Goal: Communication & Community: Answer question/provide support

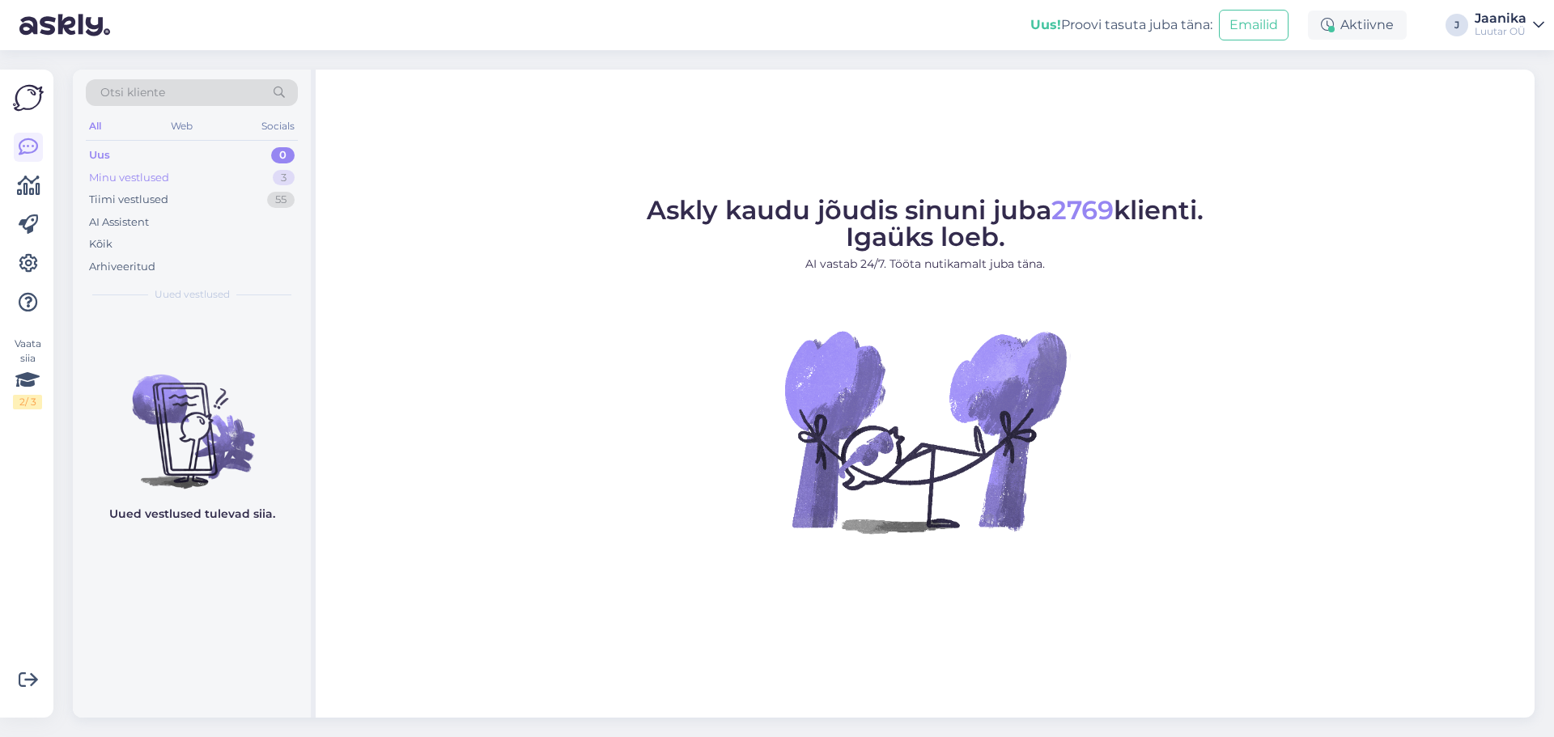
click at [128, 179] on div "Minu vestlused" at bounding box center [129, 178] width 80 height 16
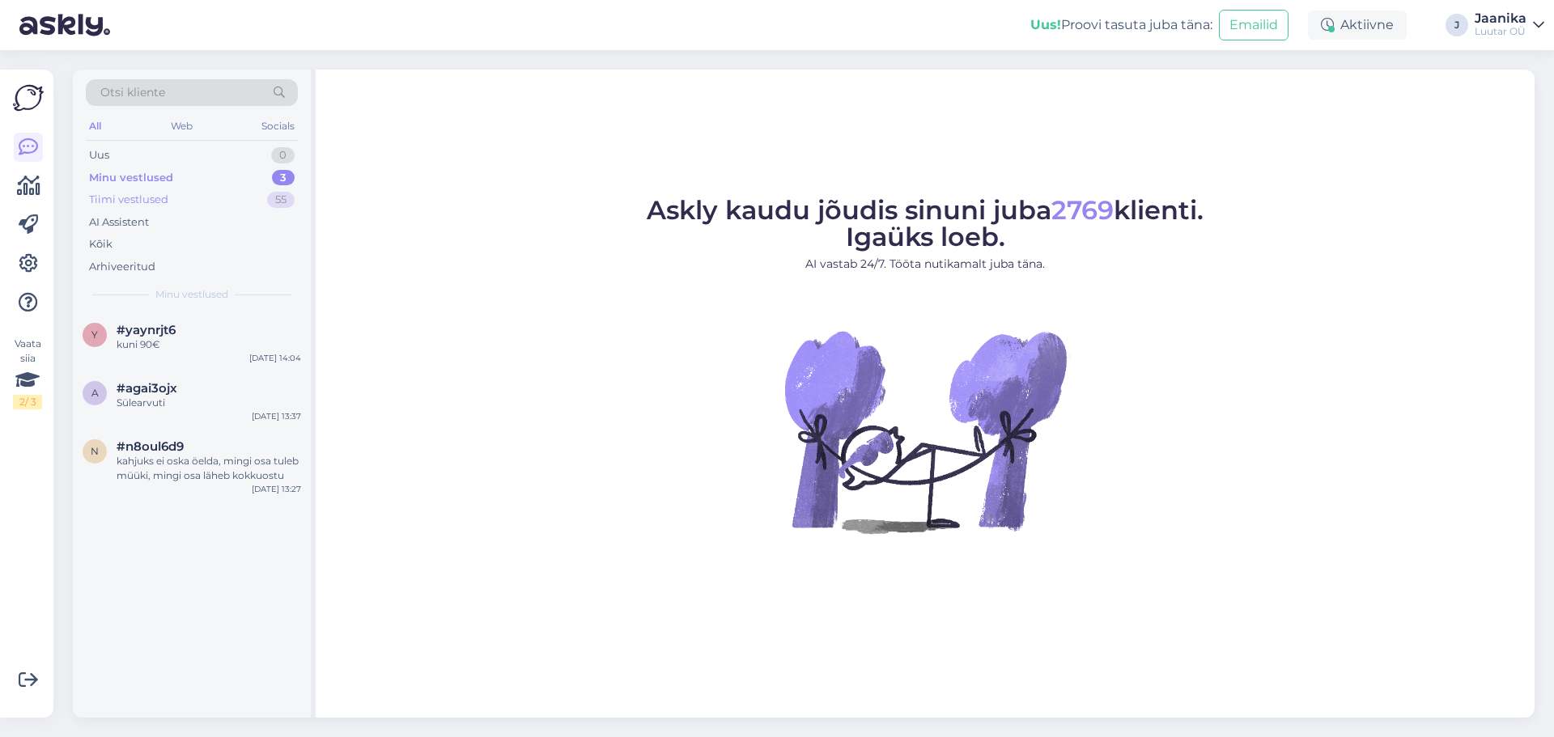
click at [129, 193] on div "Tiimi vestlused" at bounding box center [128, 200] width 79 height 16
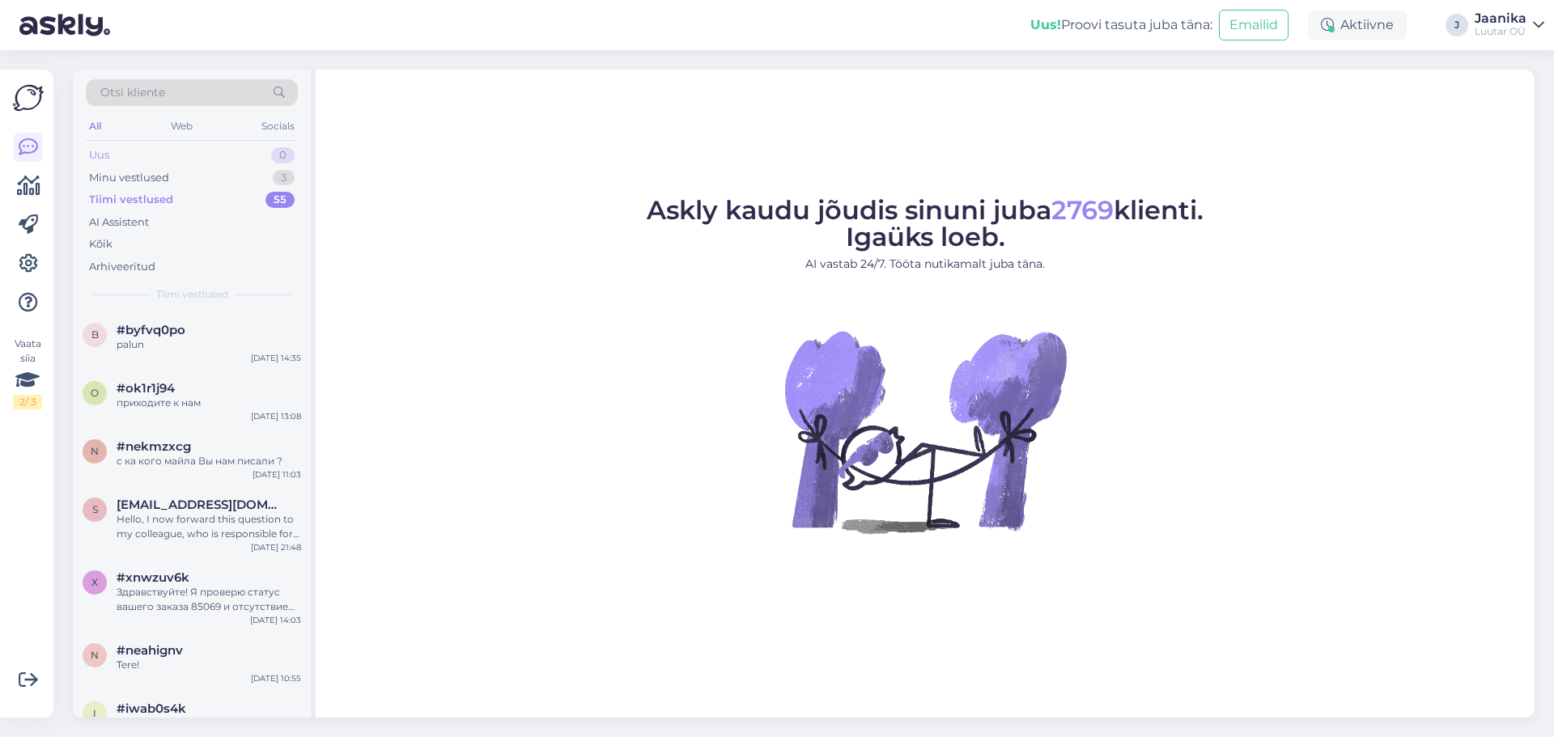
click at [98, 155] on div "Uus" at bounding box center [99, 155] width 20 height 16
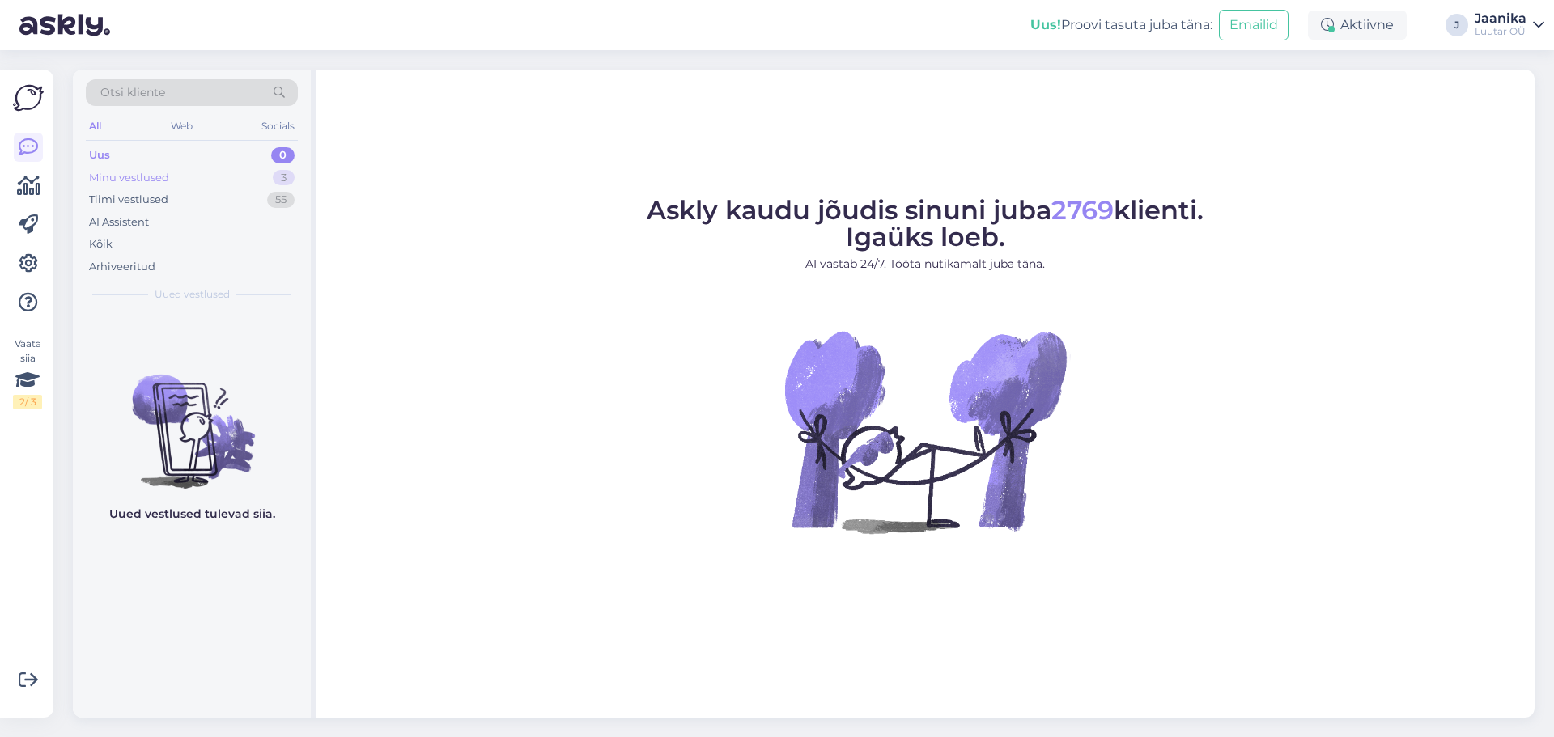
click at [135, 181] on div "Minu vestlused" at bounding box center [129, 178] width 80 height 16
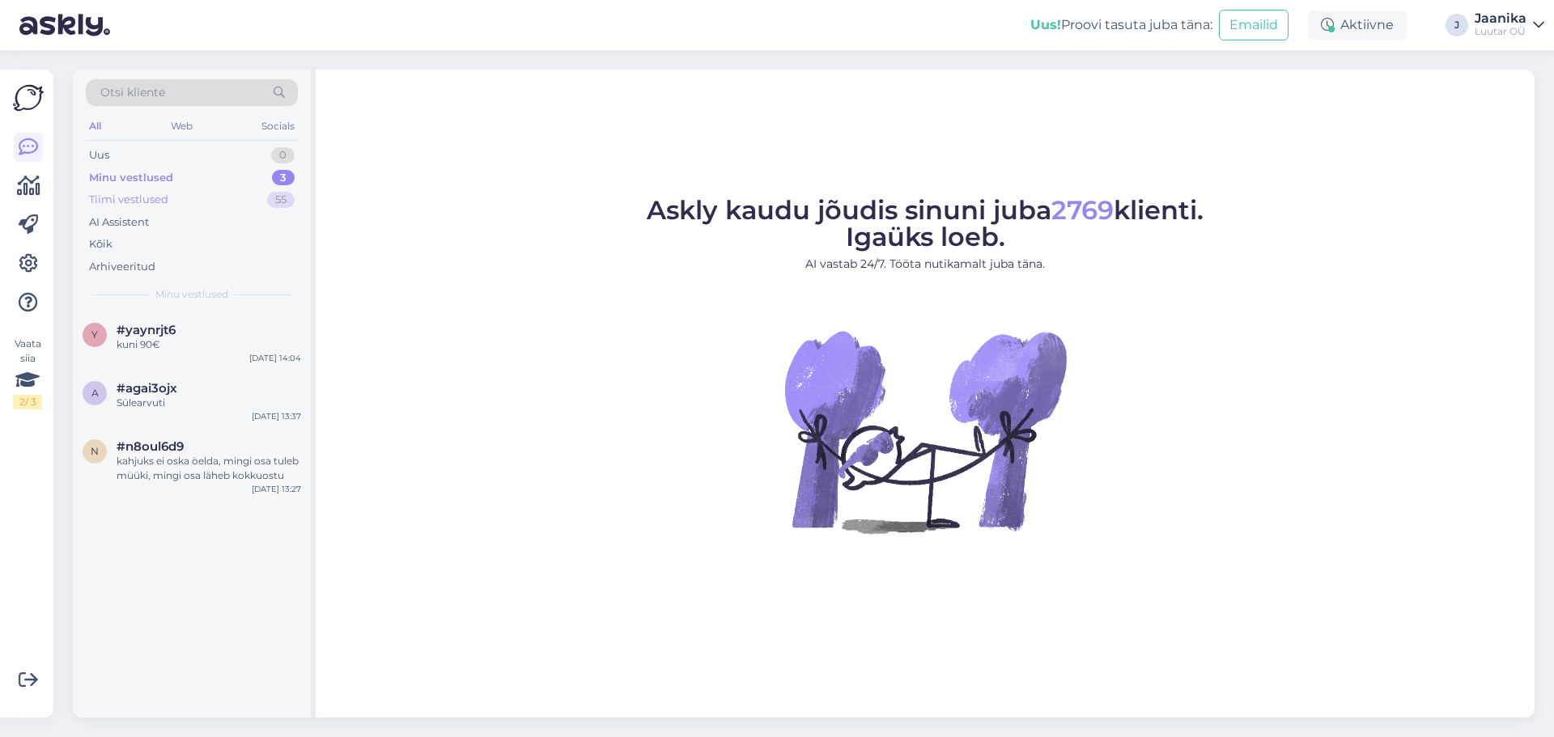
click at [134, 198] on div "Tiimi vestlused" at bounding box center [128, 200] width 79 height 16
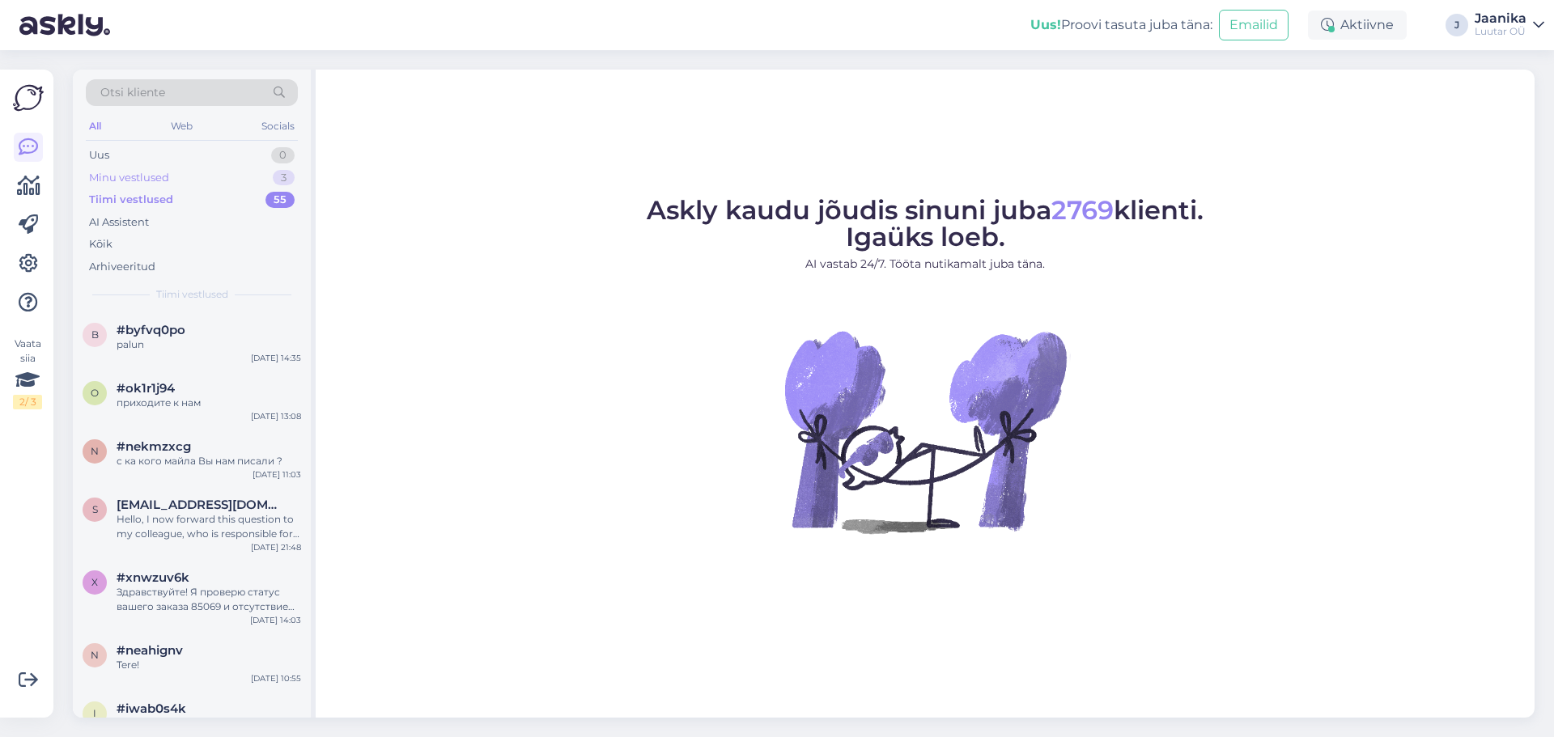
click at [121, 178] on div "Minu vestlused" at bounding box center [129, 178] width 80 height 16
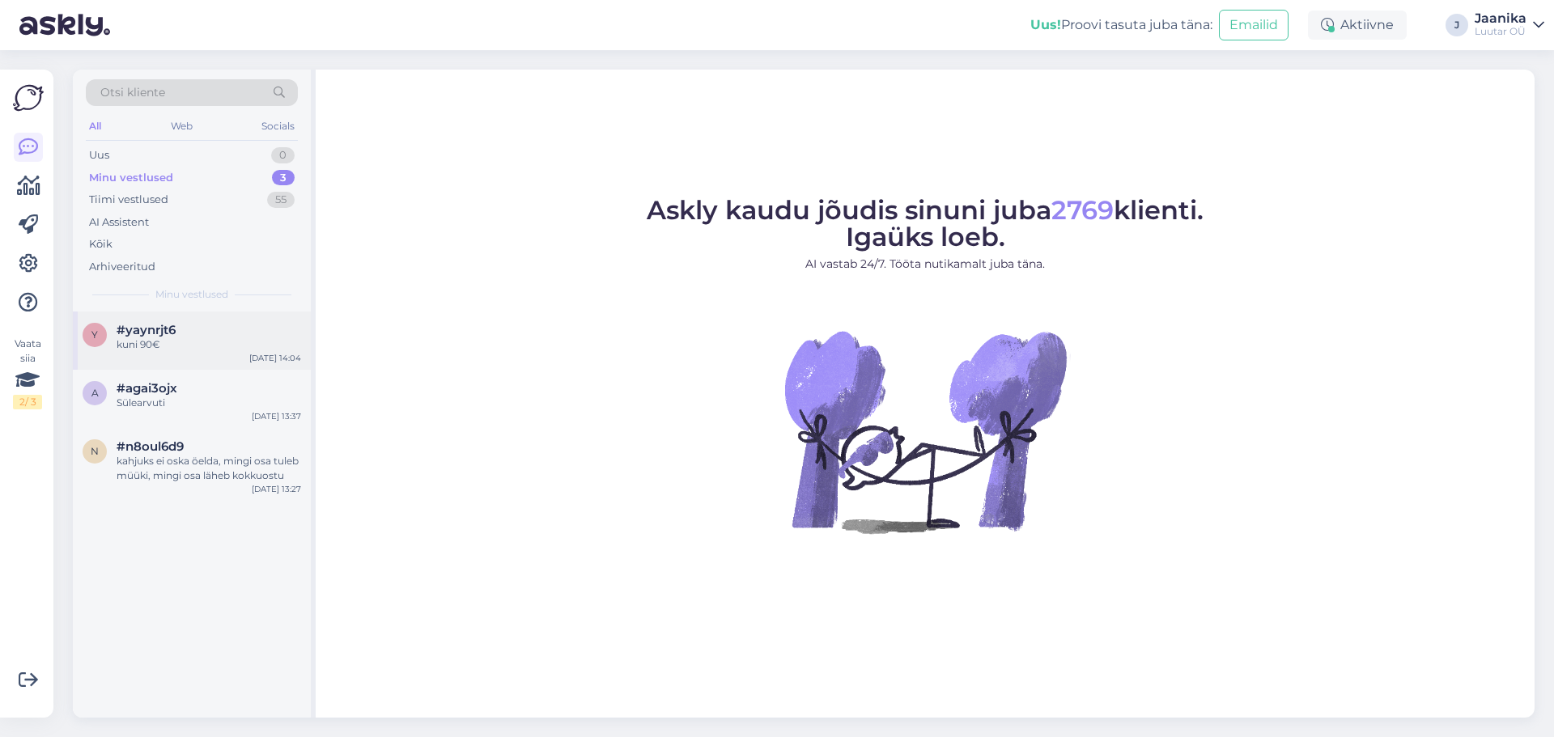
click at [149, 343] on div "kuni 90€" at bounding box center [209, 344] width 184 height 15
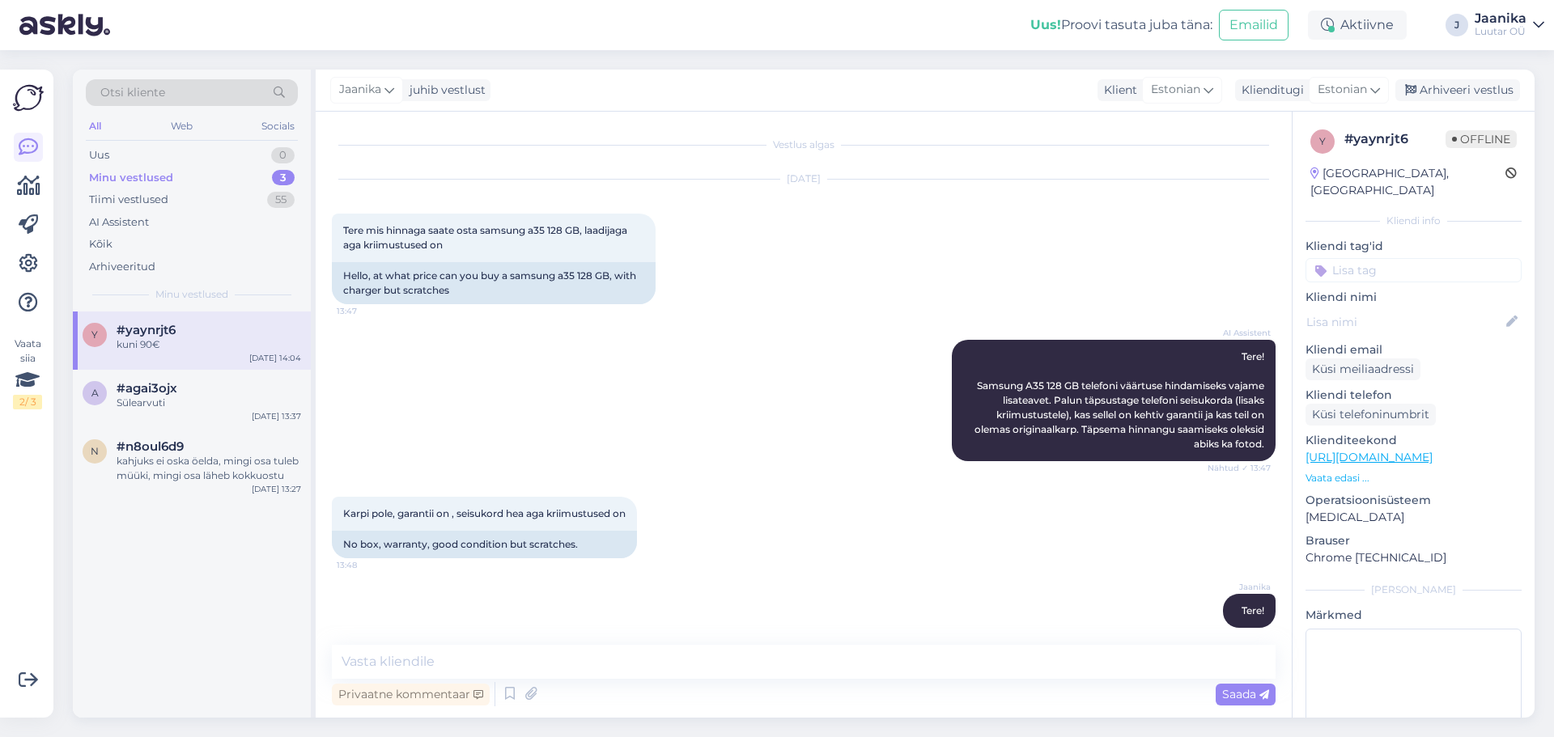
scroll to position [726, 0]
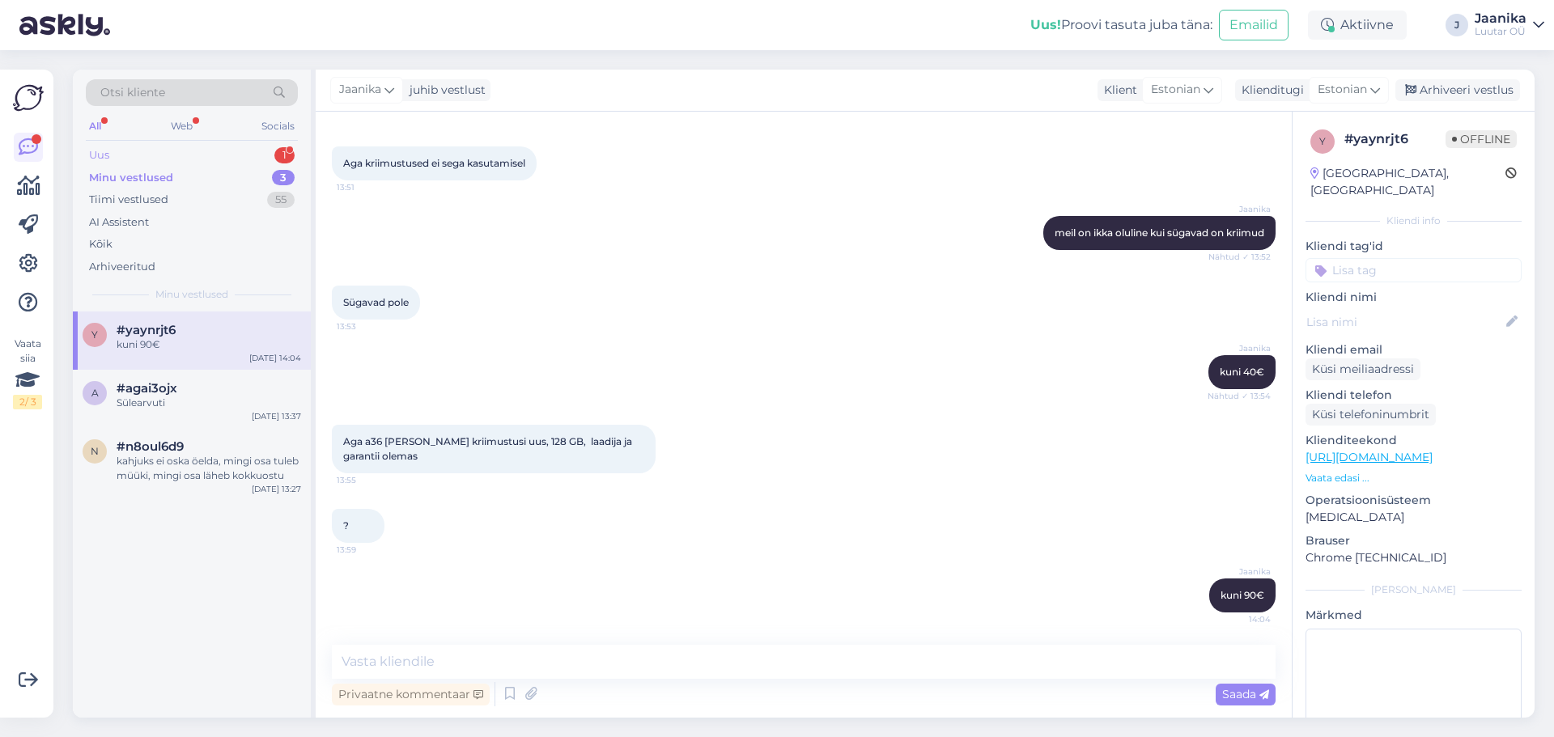
click at [151, 151] on div "Uus 1" at bounding box center [192, 155] width 212 height 23
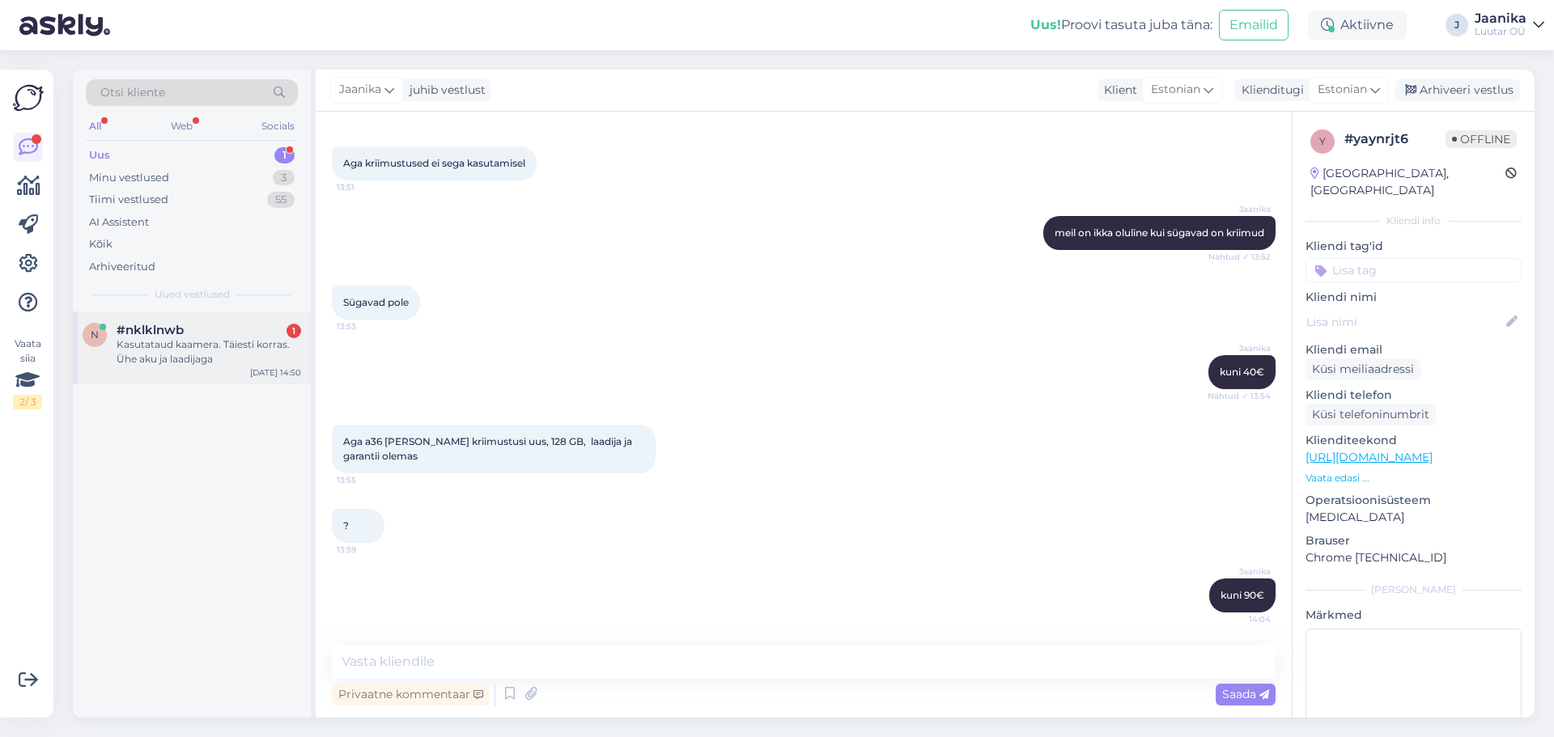
click at [200, 353] on div "Kasutataud kaamera. Täiesti korras. Ühe aku ja laadijaga" at bounding box center [209, 351] width 184 height 29
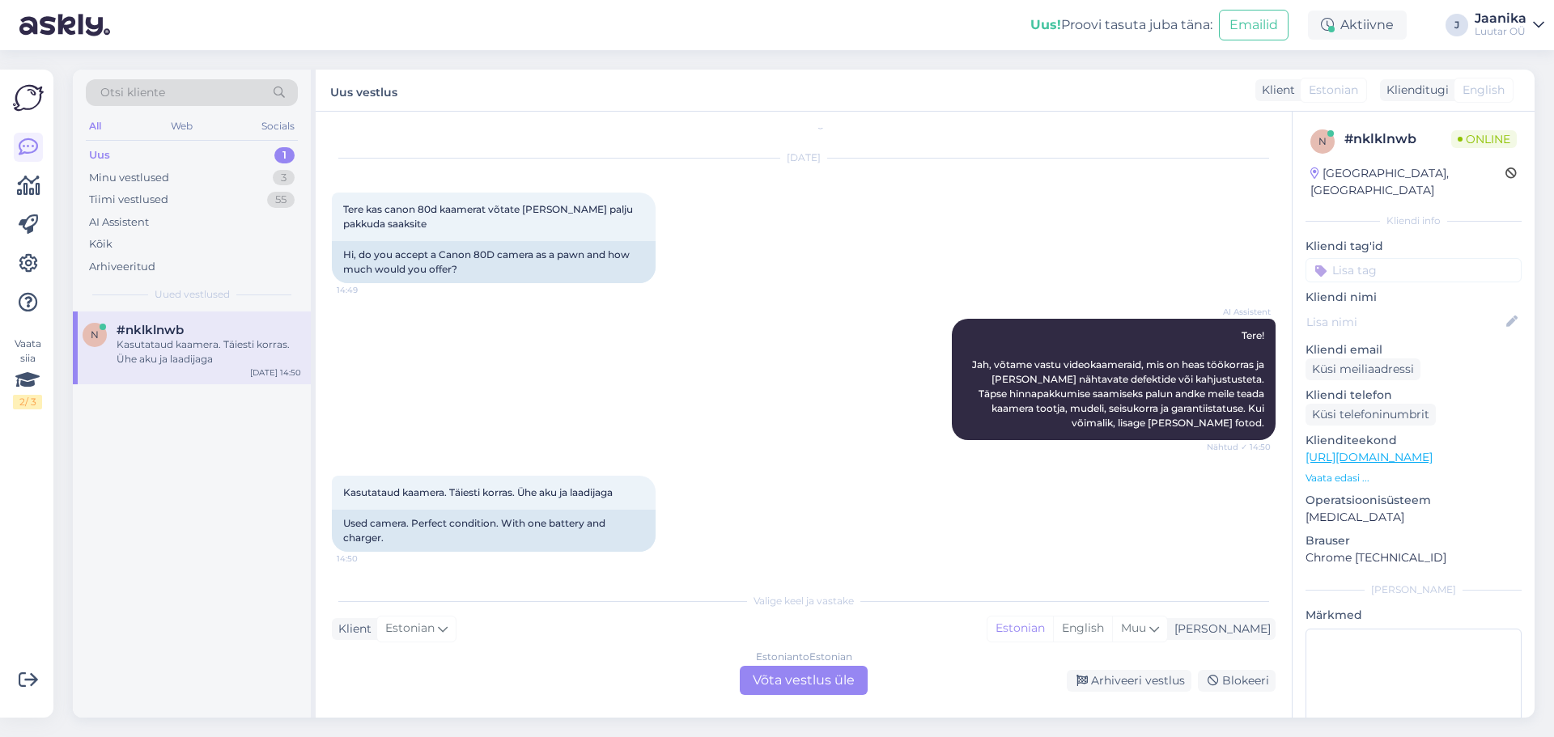
click at [777, 680] on div "Estonian to Estonian Võta vestlus üle" at bounding box center [804, 680] width 128 height 29
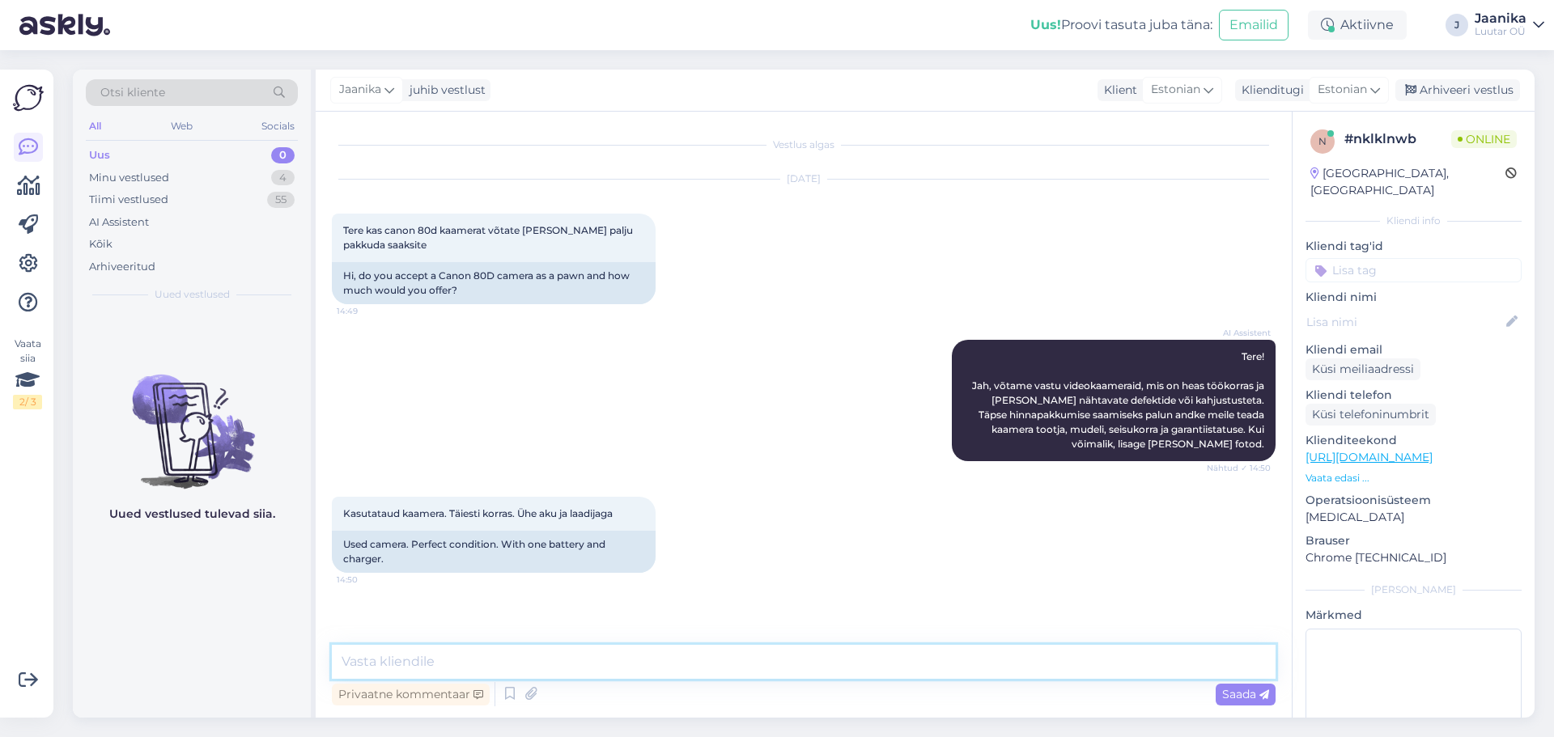
click at [567, 669] on textarea at bounding box center [803, 662] width 943 height 34
type textarea "Tere!"
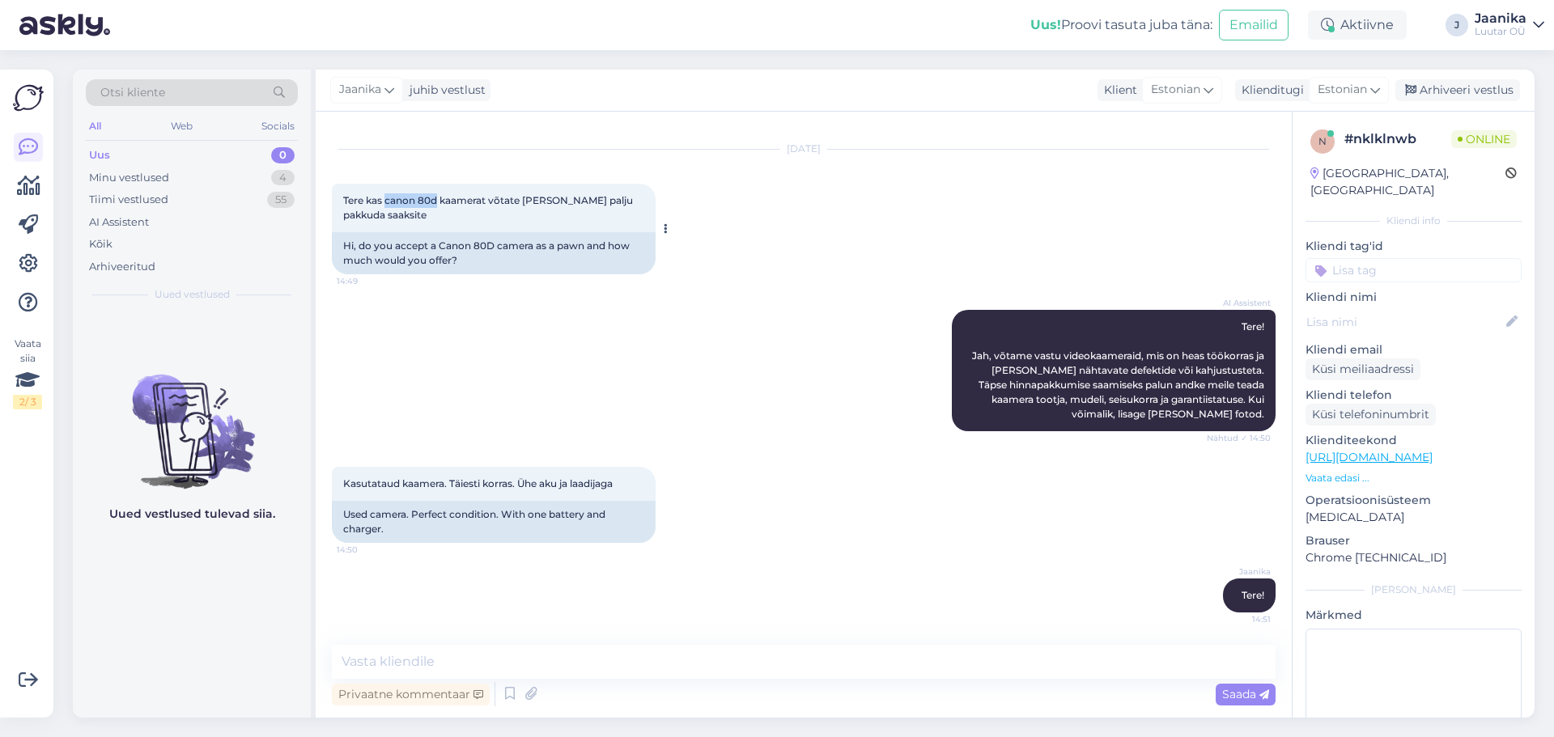
drag, startPoint x: 439, startPoint y: 201, endPoint x: 388, endPoint y: 199, distance: 51.8
click at [388, 199] on span "Tere kas canon 80d kaamerat võtate [PERSON_NAME] palju pakkuda saaksite" at bounding box center [489, 207] width 292 height 27
copy span "canon 80d"
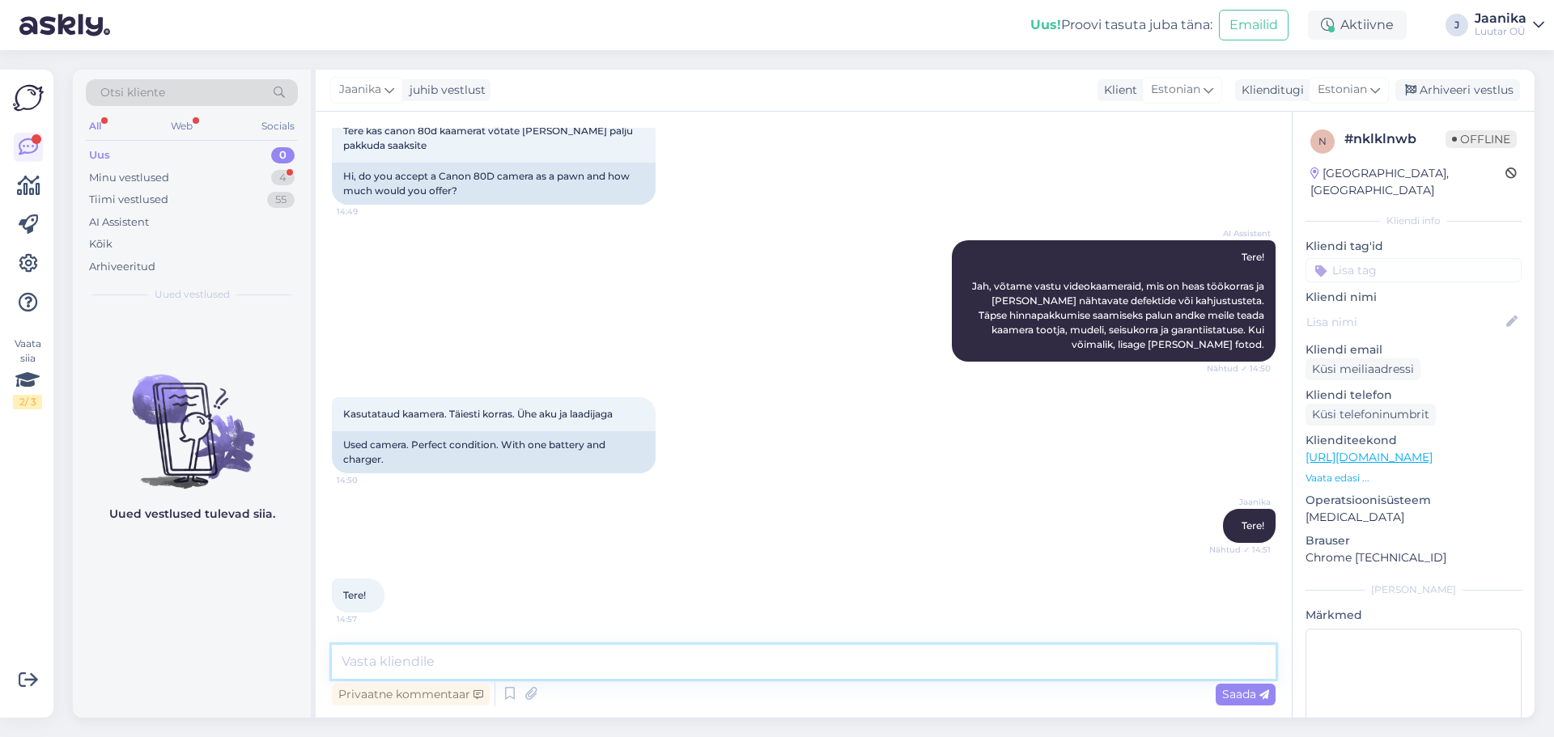
click at [435, 661] on textarea at bounding box center [803, 662] width 943 height 34
type textarea "uurin"
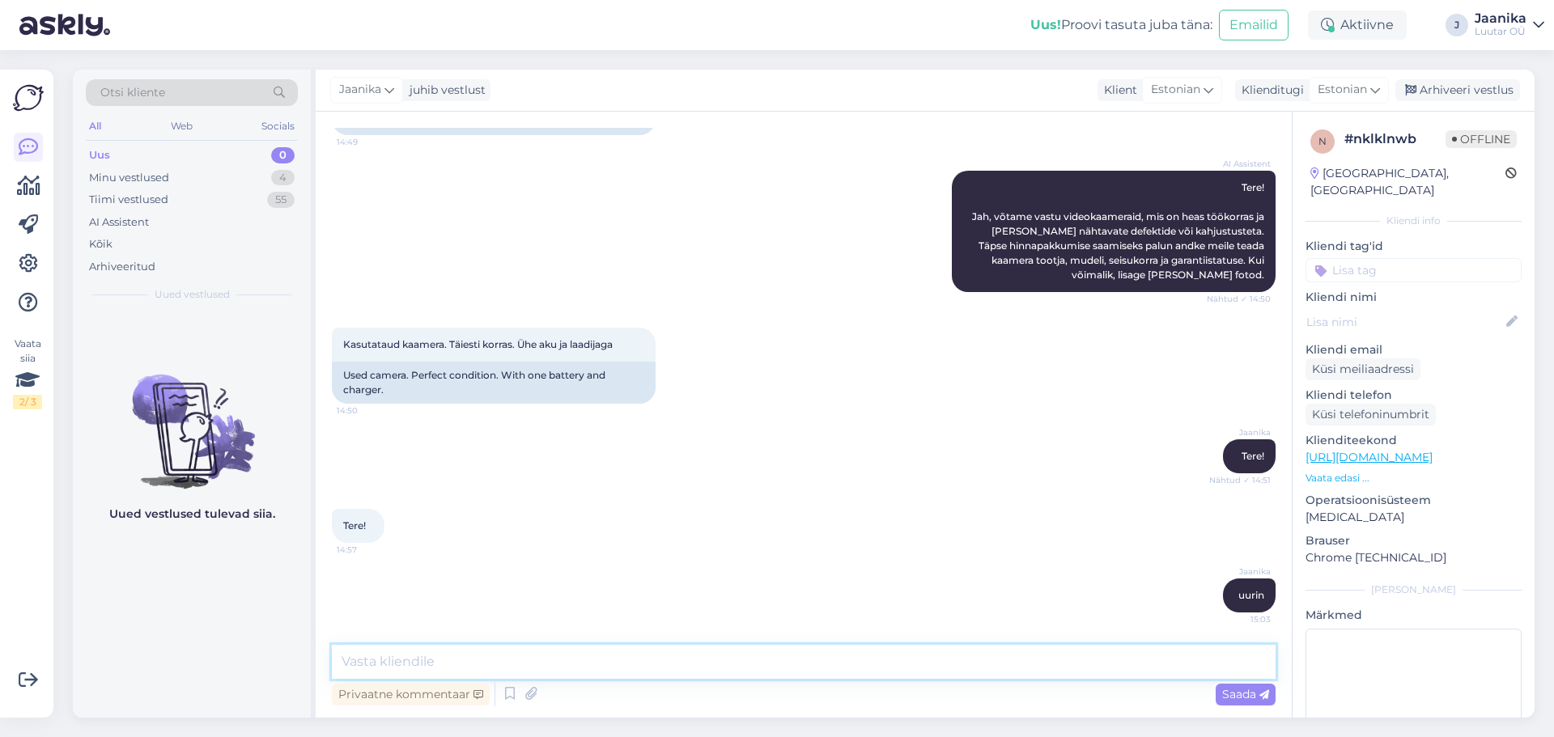
click at [646, 663] on textarea at bounding box center [803, 662] width 943 height 34
type textarea "[PERSON_NAME] antud mudelit vastu"
